Goal: Communication & Community: Answer question/provide support

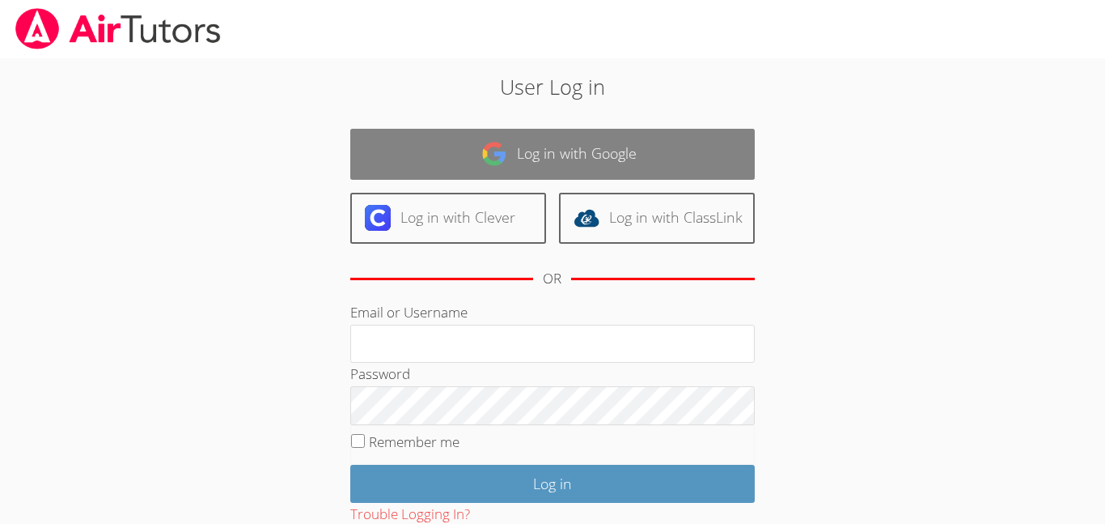
click at [462, 155] on link "Log in with Google" at bounding box center [552, 154] width 405 height 51
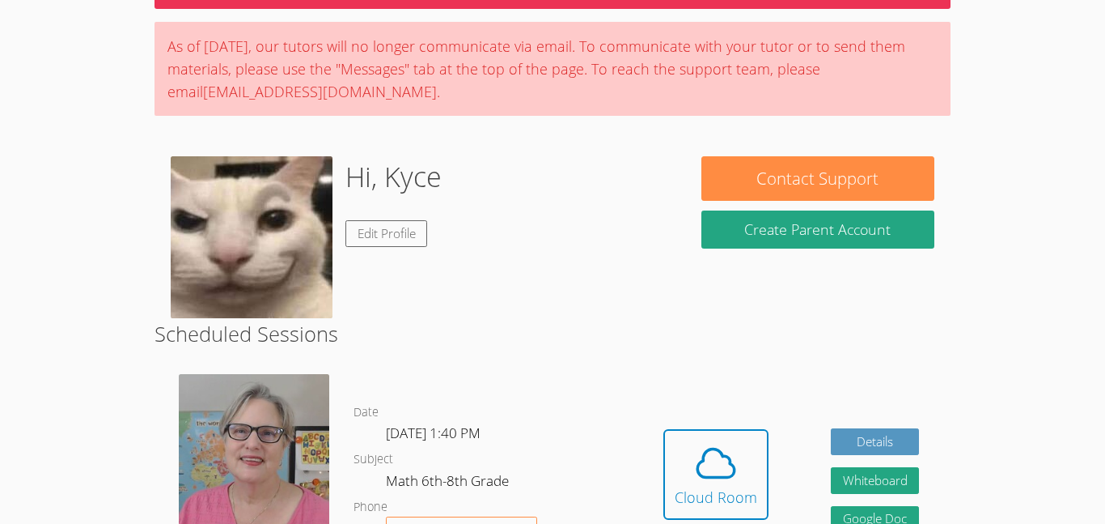
scroll to position [107, 0]
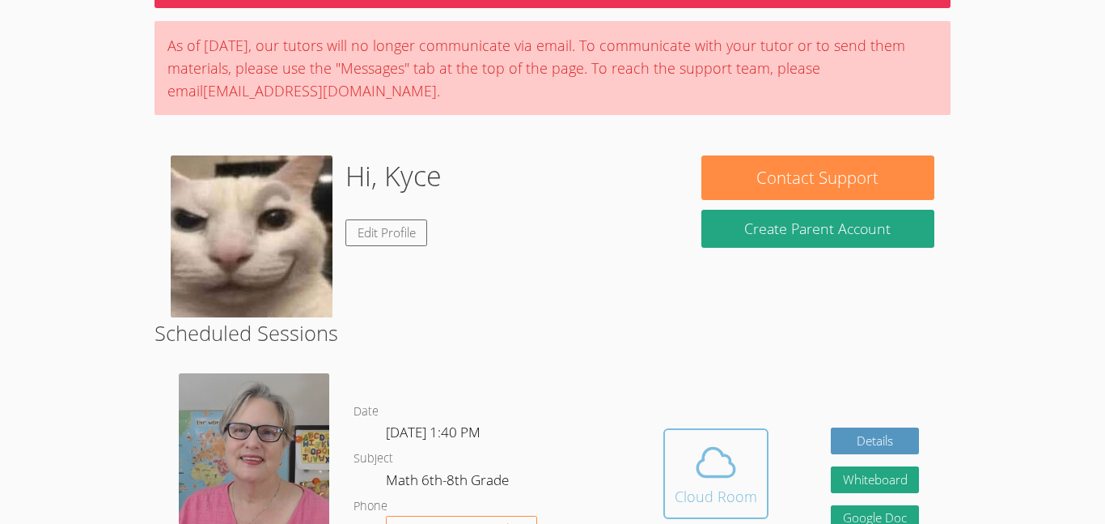
click at [707, 473] on icon at bounding box center [716, 461] width 45 height 45
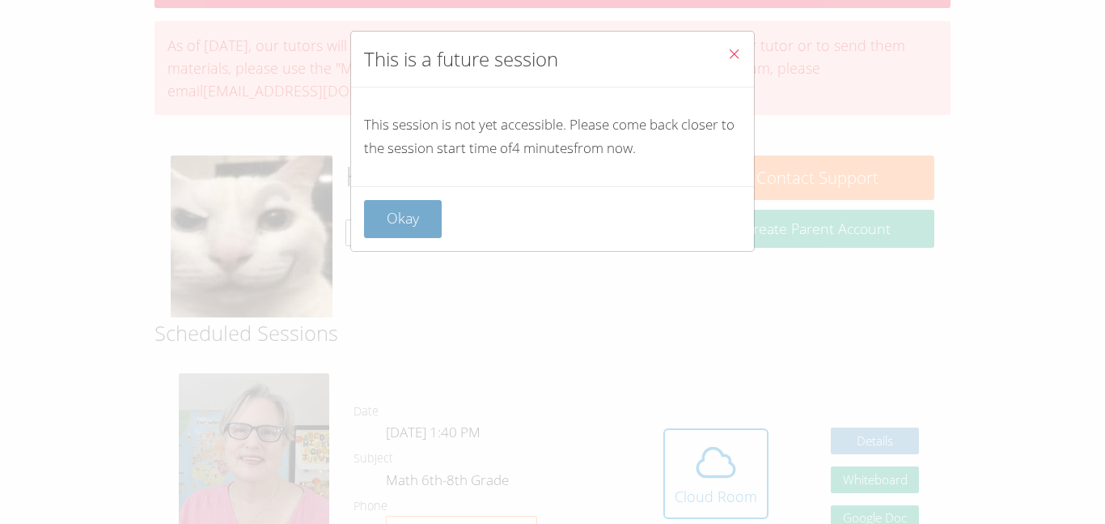
click at [371, 235] on button "Okay" at bounding box center [403, 219] width 78 height 38
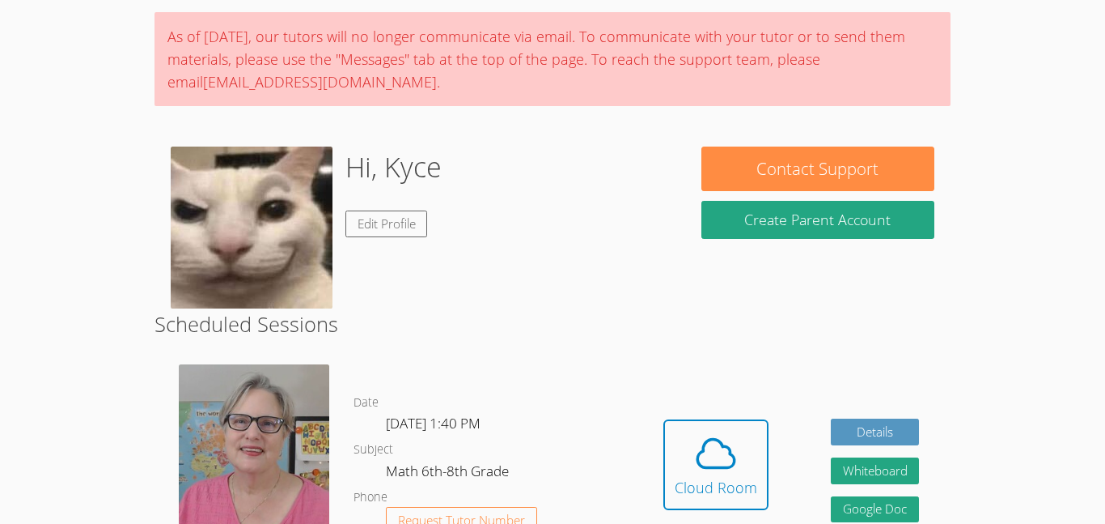
scroll to position [109, 0]
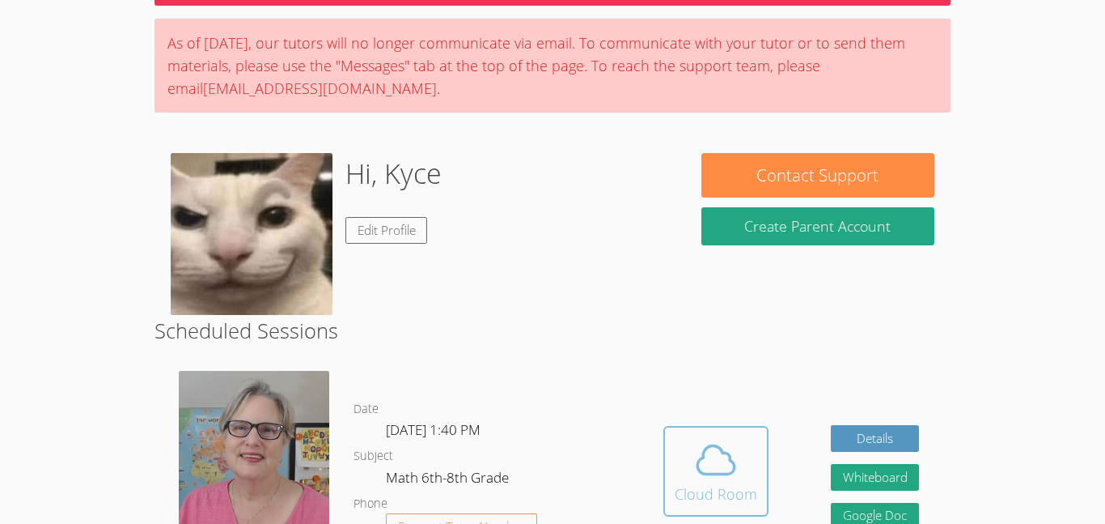
click at [742, 449] on span at bounding box center [716, 459] width 83 height 45
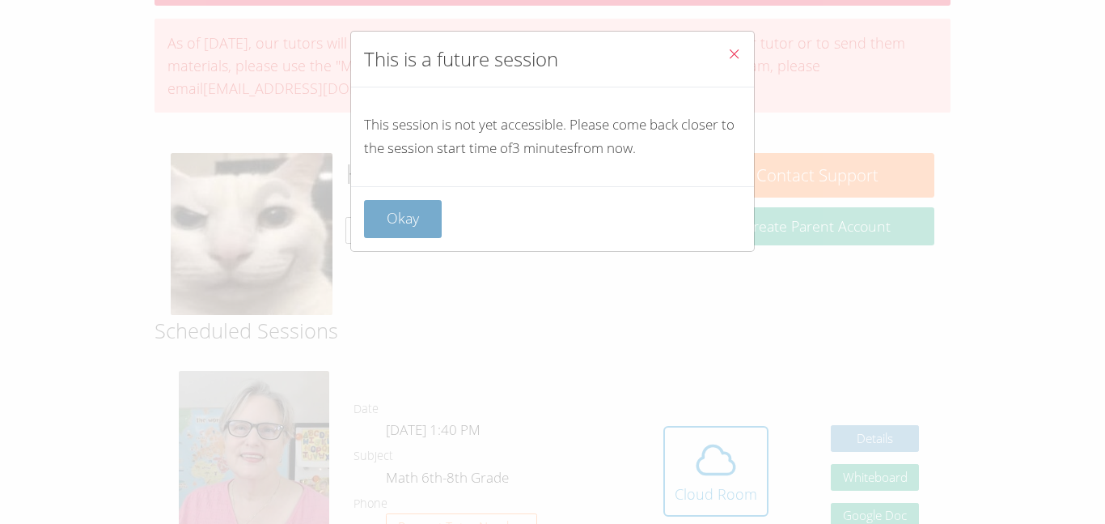
click at [420, 211] on button "Okay" at bounding box center [403, 219] width 78 height 38
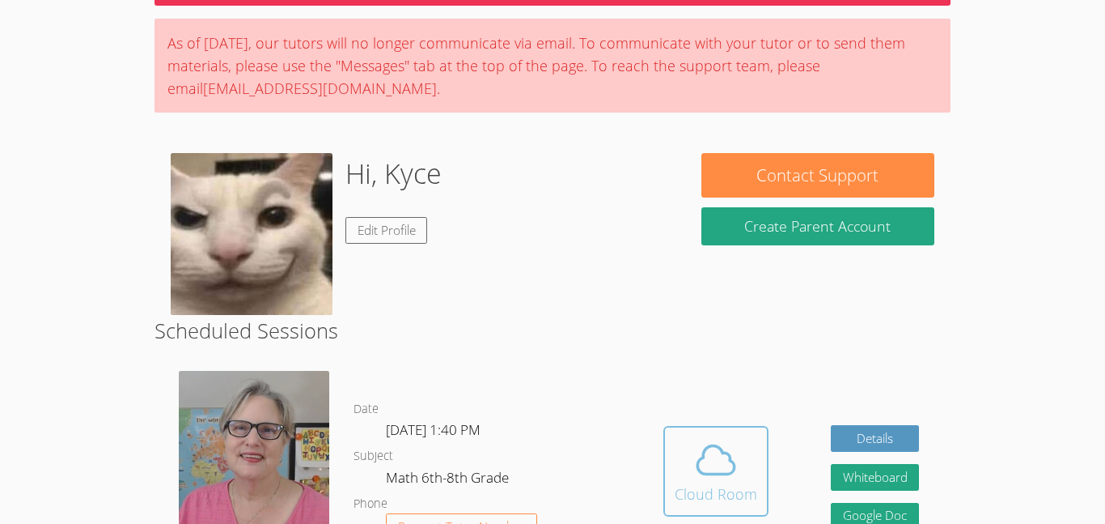
click at [717, 437] on icon at bounding box center [716, 459] width 45 height 45
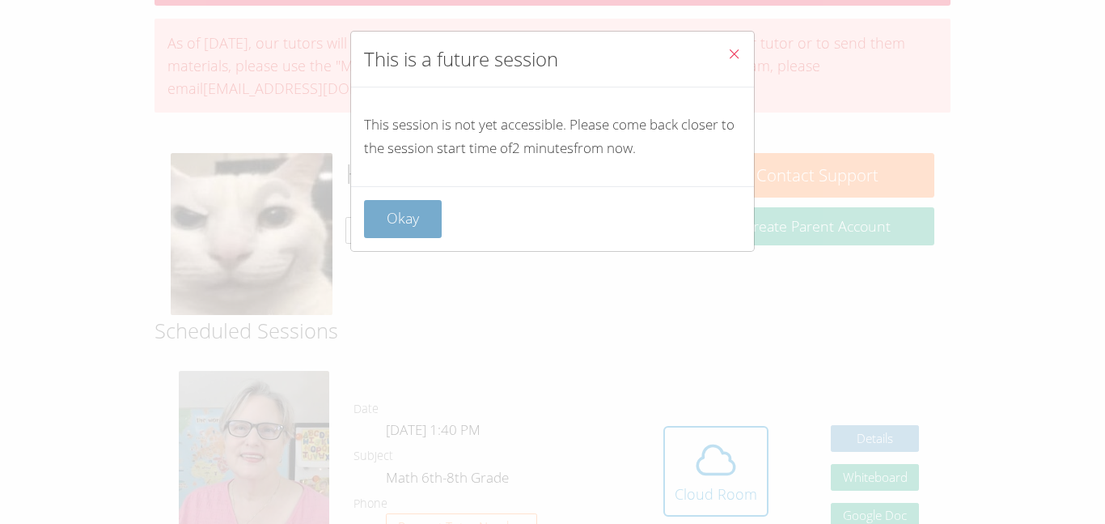
click at [392, 214] on button "Okay" at bounding box center [403, 219] width 78 height 38
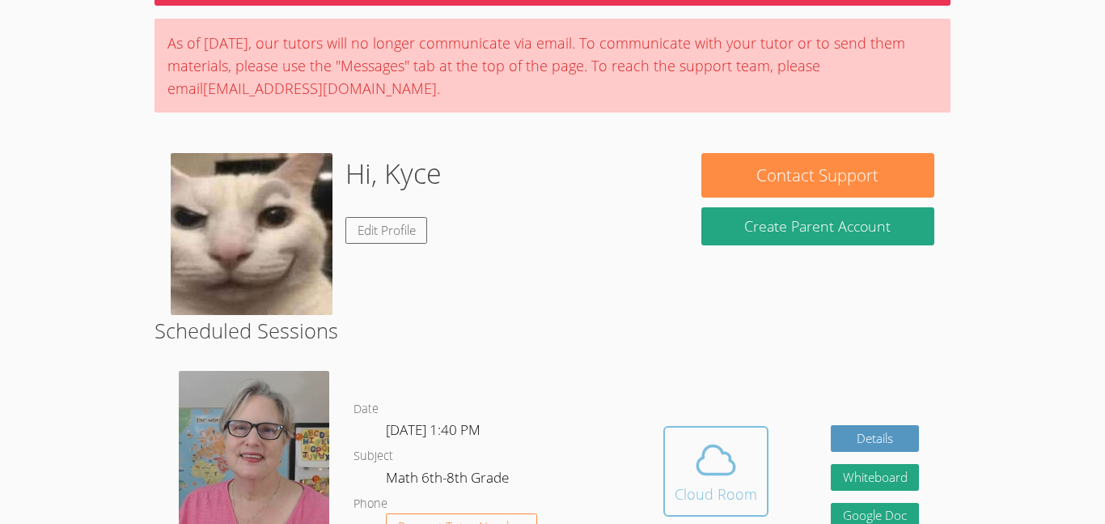
click at [707, 442] on icon at bounding box center [716, 459] width 45 height 45
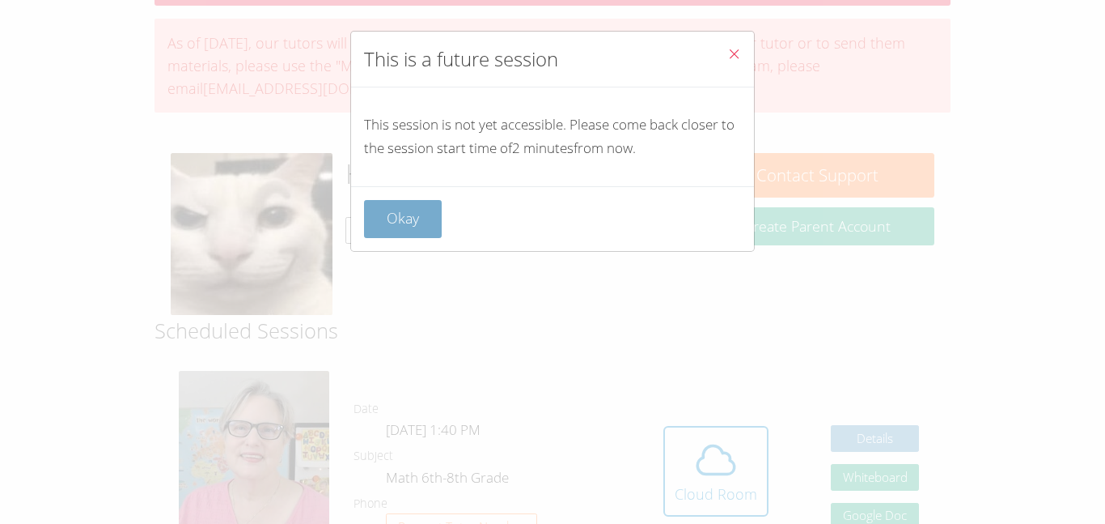
click at [425, 210] on button "Okay" at bounding box center [403, 219] width 78 height 38
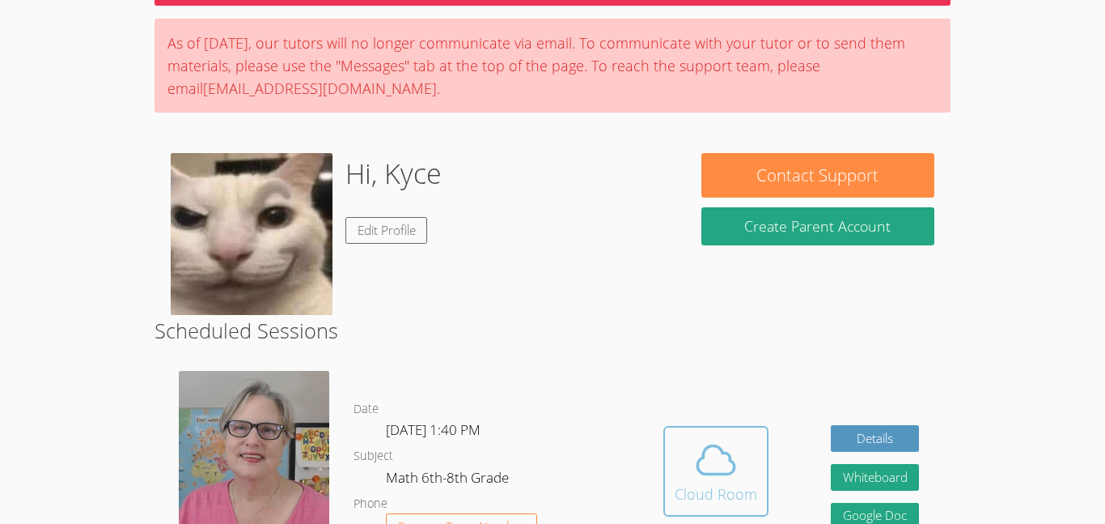
click at [753, 490] on div "Cloud Room" at bounding box center [716, 493] width 83 height 23
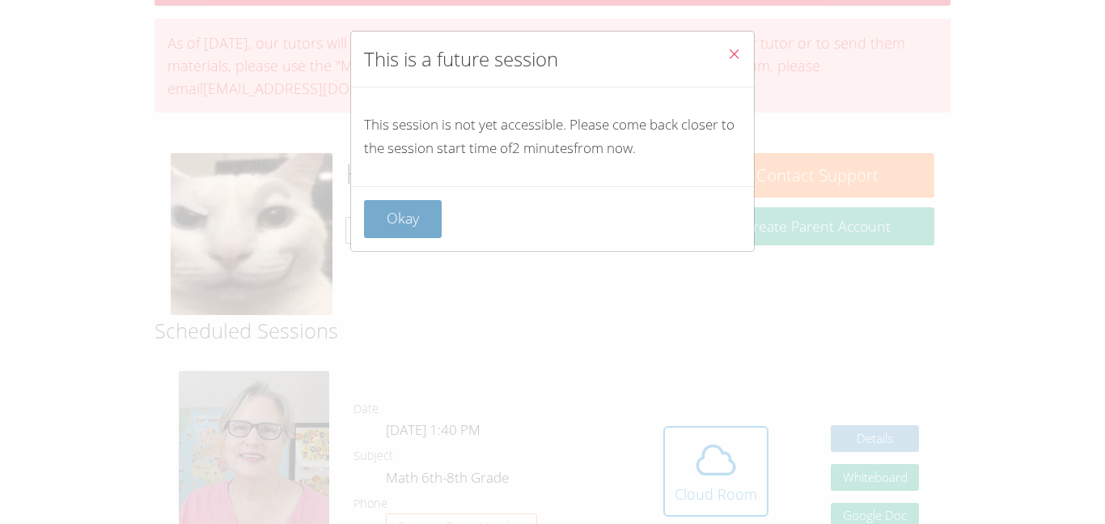
click at [410, 206] on button "Okay" at bounding box center [403, 219] width 78 height 38
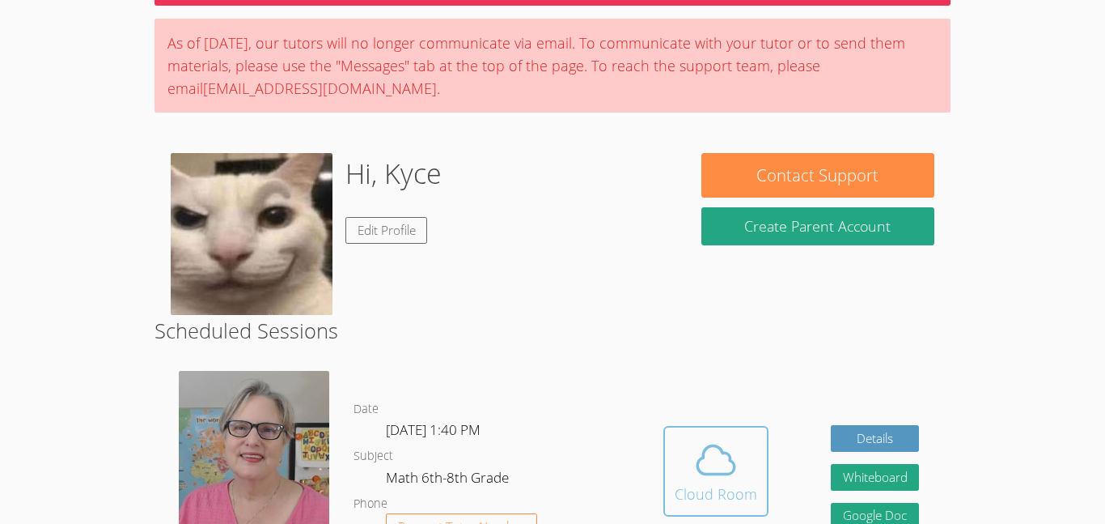
click at [728, 463] on icon at bounding box center [716, 459] width 45 height 45
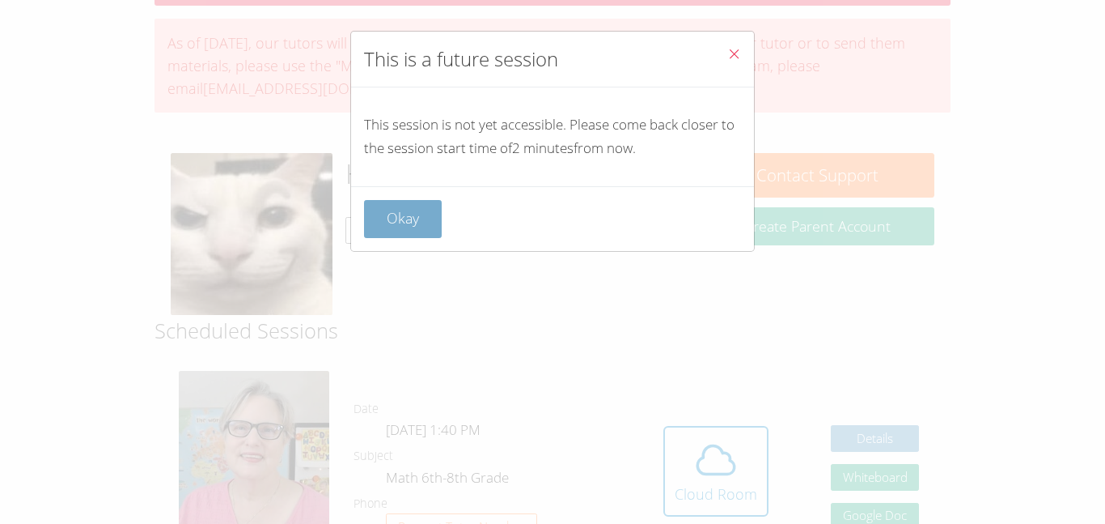
click at [430, 210] on button "Okay" at bounding box center [403, 219] width 78 height 38
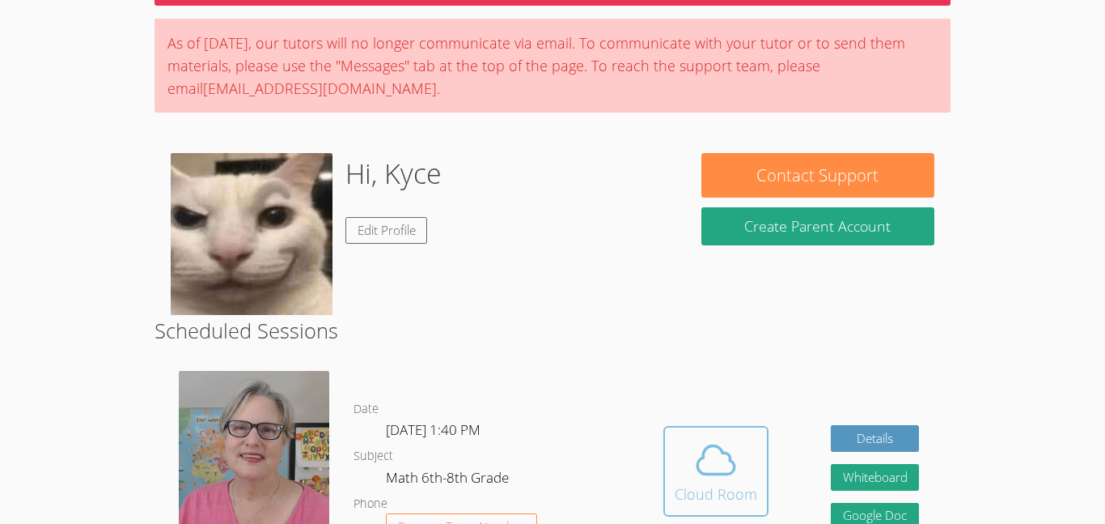
click at [693, 489] on div "Cloud Room" at bounding box center [716, 493] width 83 height 23
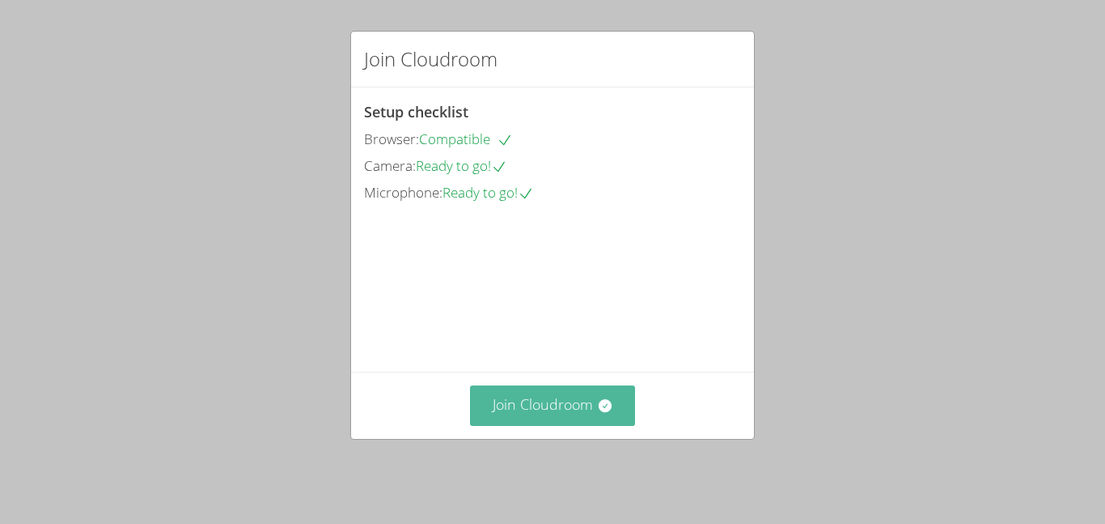
click at [570, 405] on button "Join Cloudroom" at bounding box center [553, 405] width 166 height 40
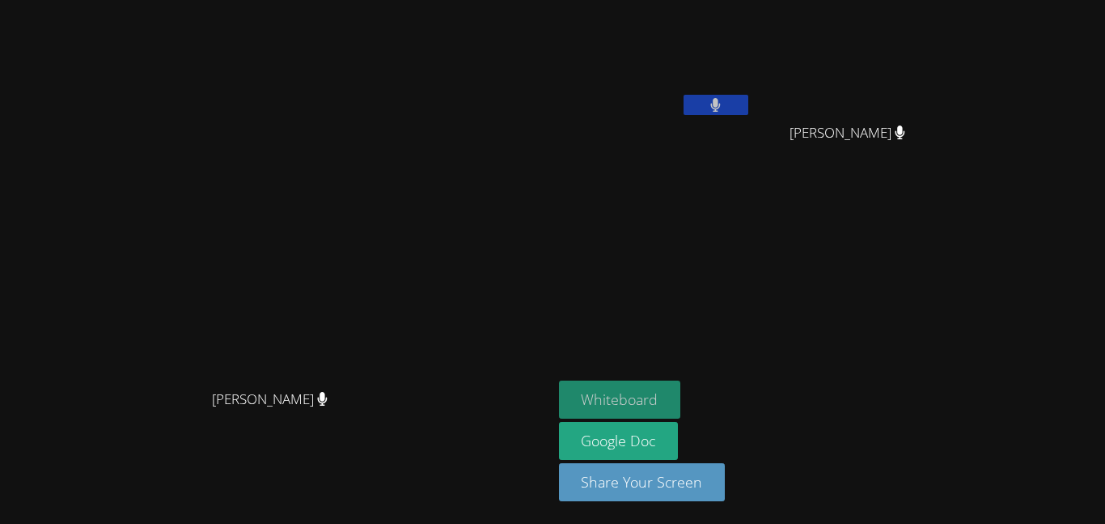
click at [681, 392] on button "Whiteboard" at bounding box center [620, 399] width 122 height 38
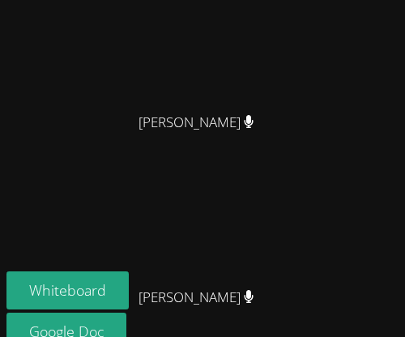
scroll to position [507, 0]
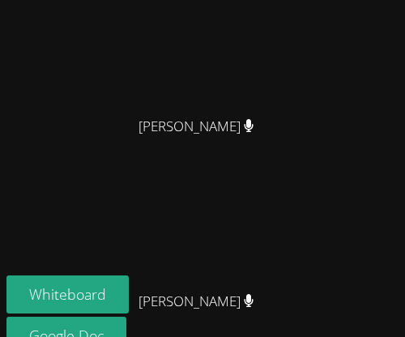
click at [189, 282] on video at bounding box center [202, 173] width 243 height 220
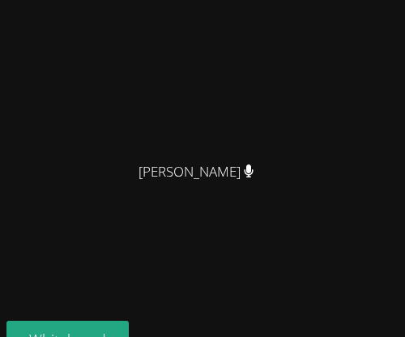
scroll to position [463, 0]
click at [86, 108] on video at bounding box center [202, 43] width 243 height 220
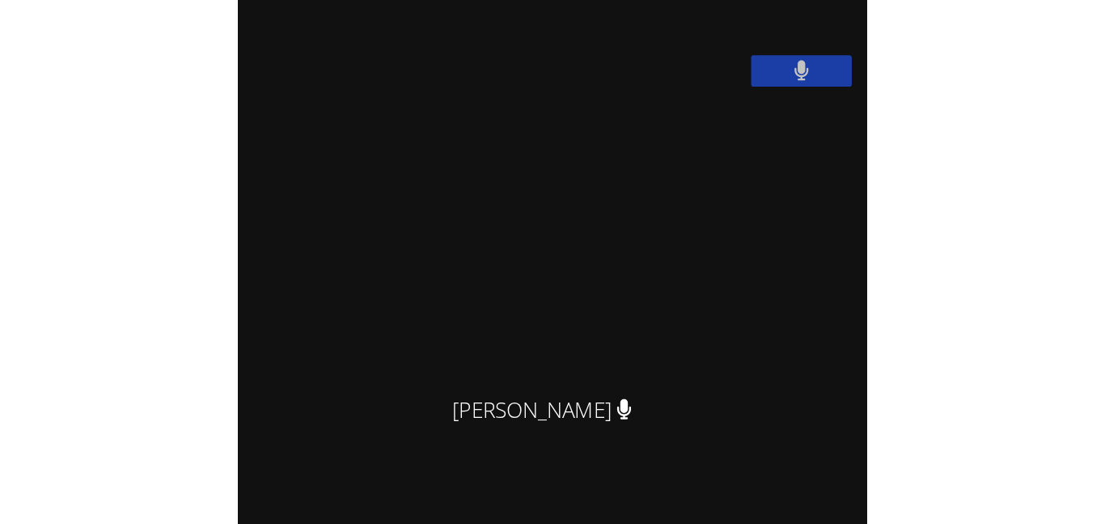
scroll to position [354, 0]
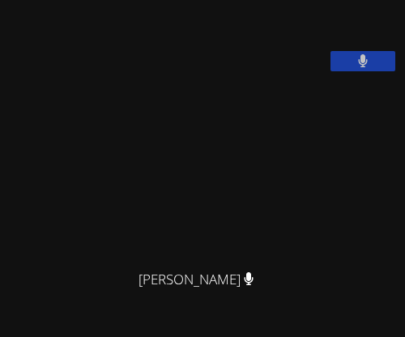
click at [324, 160] on video at bounding box center [202, 151] width 243 height 220
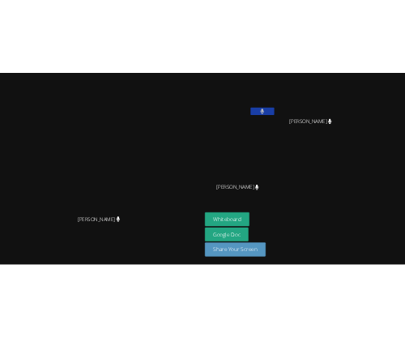
scroll to position [0, 0]
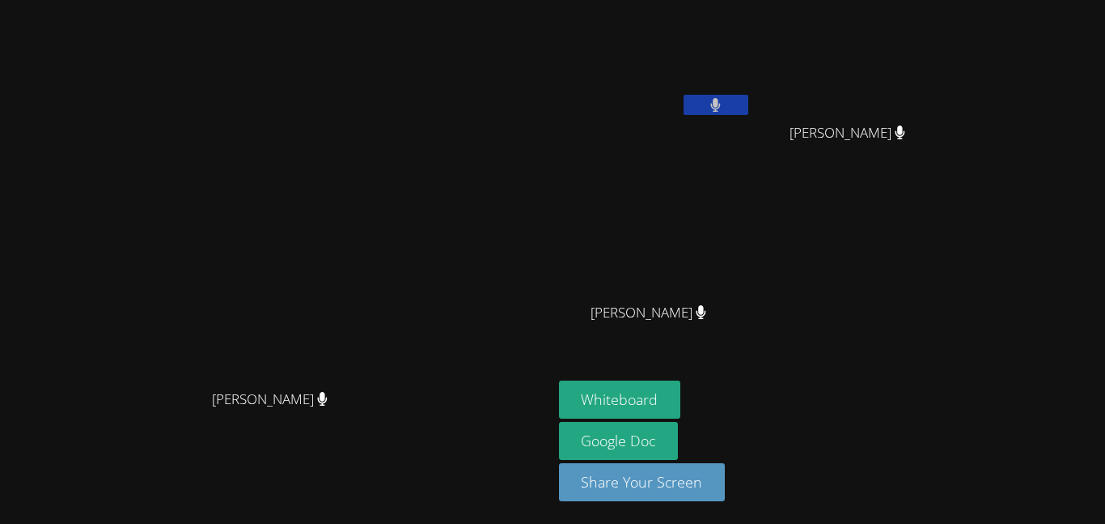
click at [749, 108] on button at bounding box center [716, 105] width 65 height 20
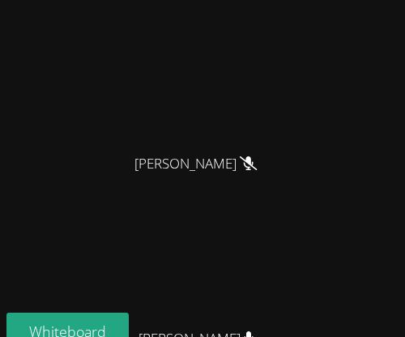
scroll to position [477, 0]
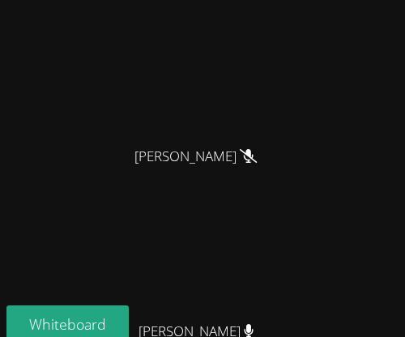
click at [149, 138] on video at bounding box center [202, 28] width 243 height 220
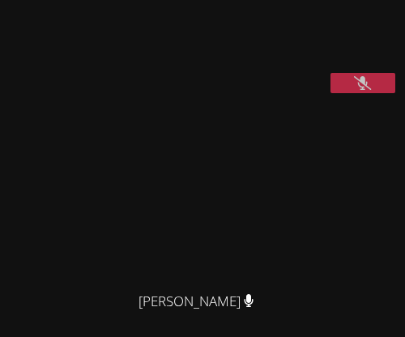
scroll to position [0, 0]
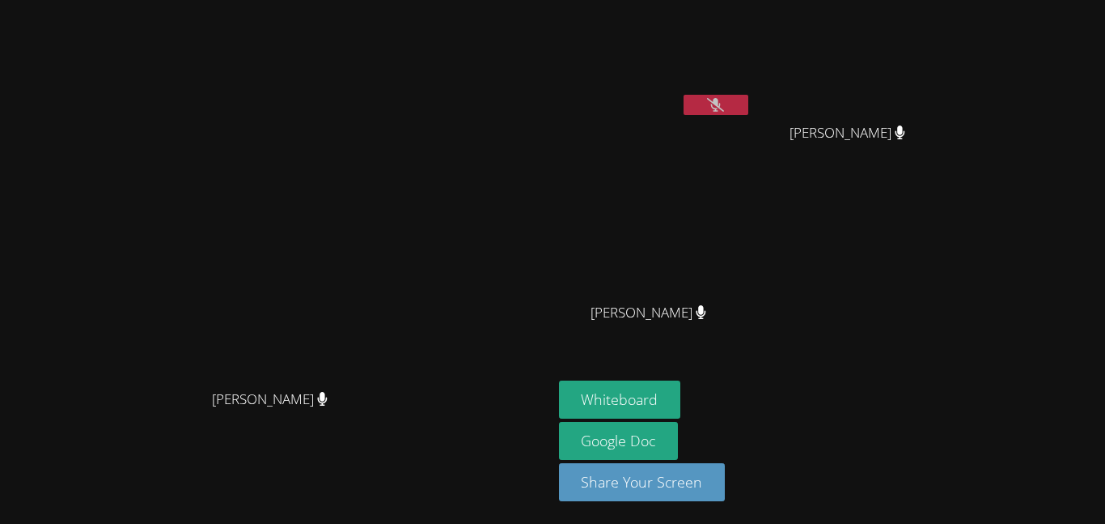
click at [749, 110] on button at bounding box center [716, 105] width 65 height 20
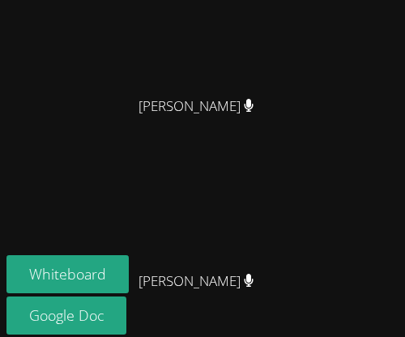
scroll to position [529, 0]
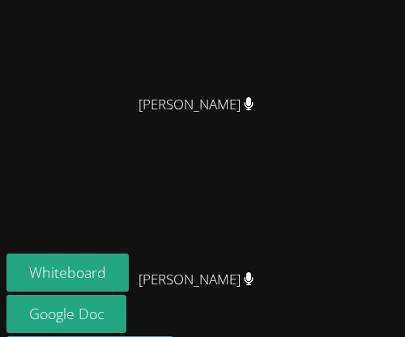
click at [204, 261] on video at bounding box center [202, 151] width 243 height 220
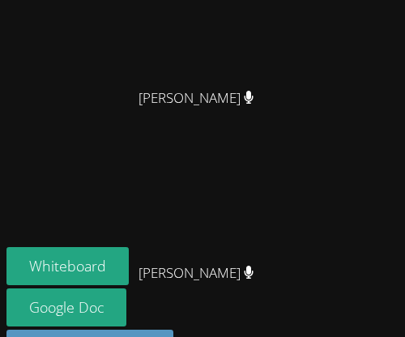
scroll to position [541, 0]
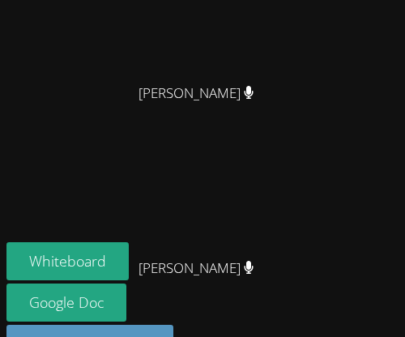
click at [197, 250] on video at bounding box center [202, 140] width 243 height 220
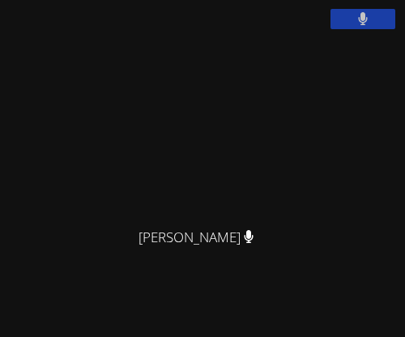
scroll to position [396, 0]
click at [196, 275] on video at bounding box center [202, 285] width 243 height 220
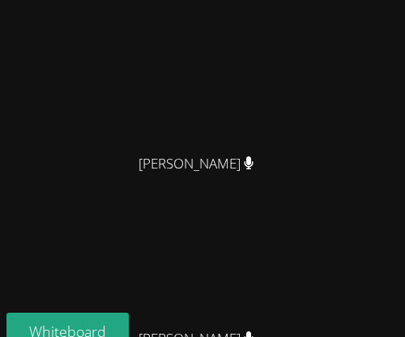
scroll to position [473, 0]
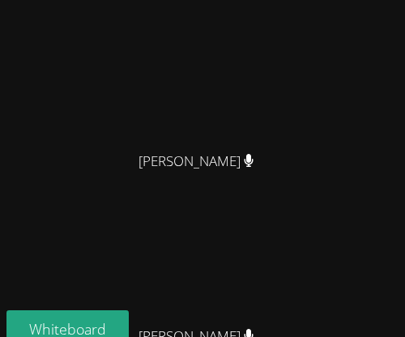
click at [210, 271] on video at bounding box center [202, 208] width 243 height 220
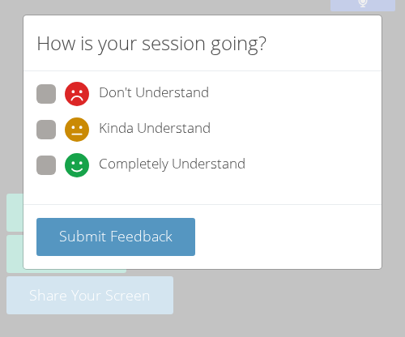
scroll to position [478, 0]
click at [65, 177] on span at bounding box center [65, 177] width 0 height 0
click at [65, 169] on input "Completely Understand" at bounding box center [72, 162] width 14 height 14
radio input "true"
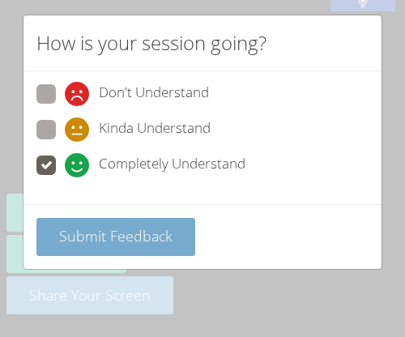
click at [66, 225] on button "Submit Feedback" at bounding box center [115, 237] width 159 height 38
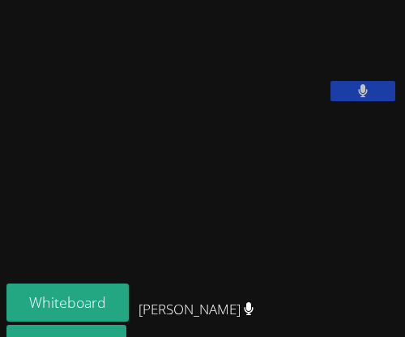
scroll to position [322, 0]
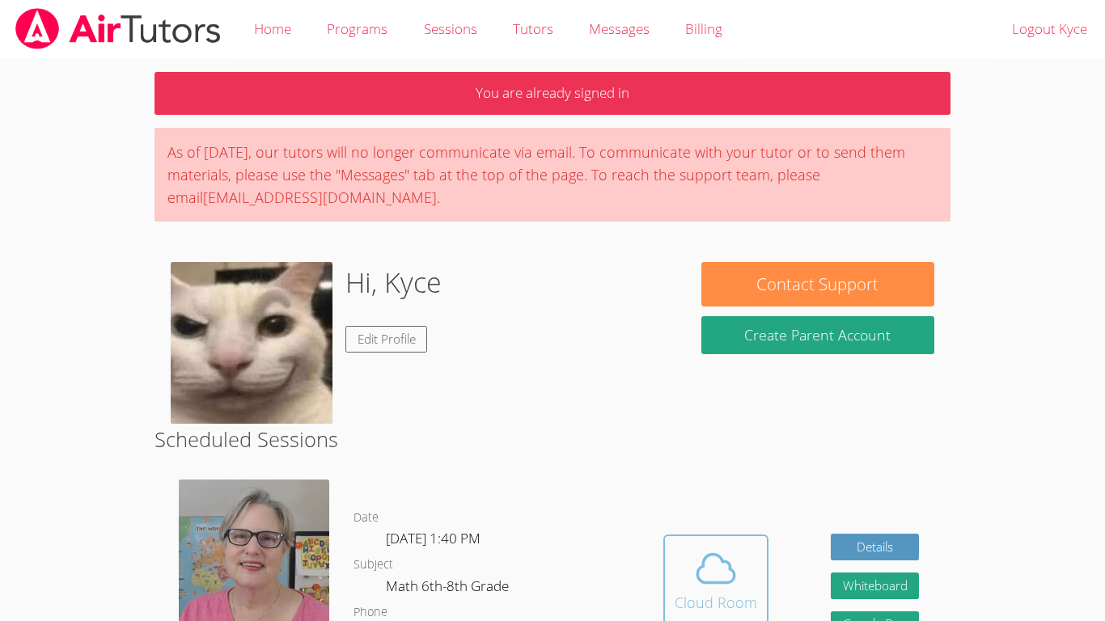
click at [682, 580] on span at bounding box center [716, 568] width 83 height 45
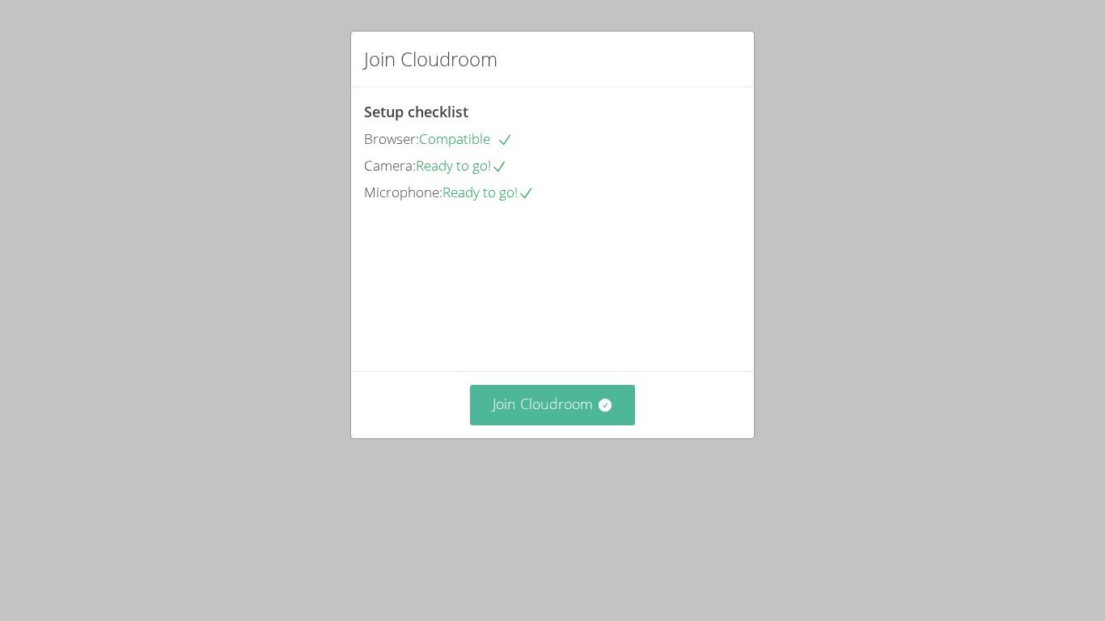
click at [522, 425] on button "Join Cloudroom" at bounding box center [553, 405] width 166 height 40
